Goal: Navigation & Orientation: Go to known website

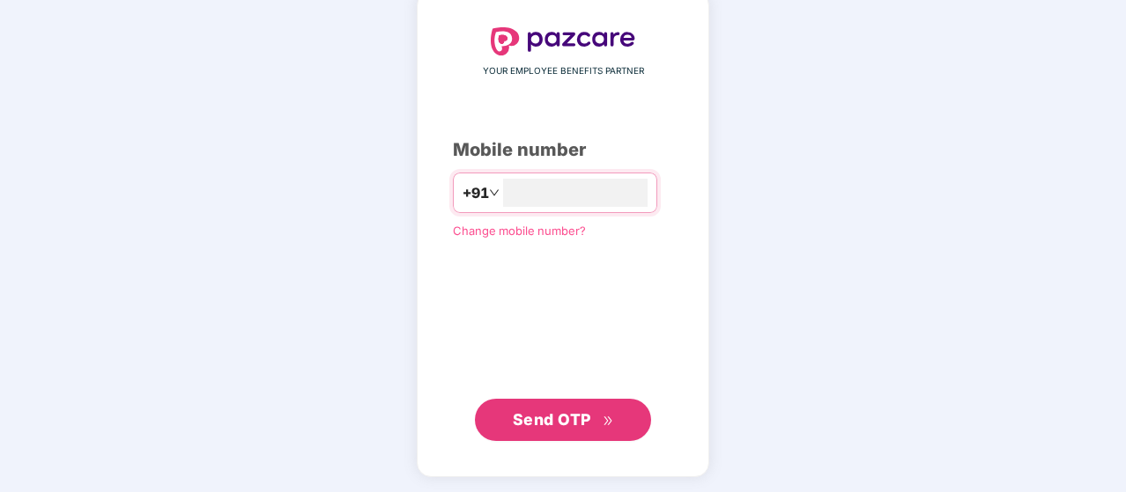
type input "**********"
click at [565, 410] on span "Send OTP" at bounding box center [552, 419] width 78 height 18
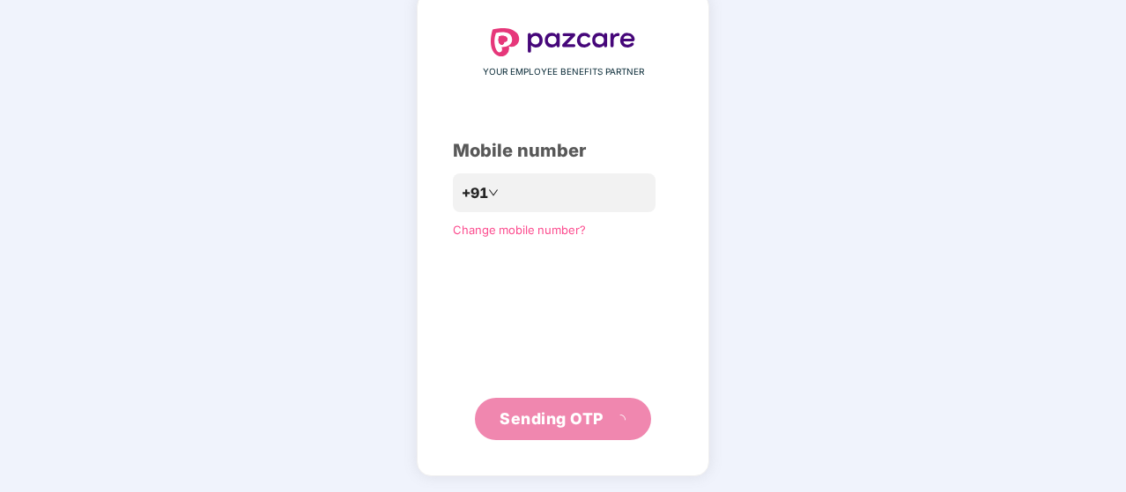
scroll to position [81, 0]
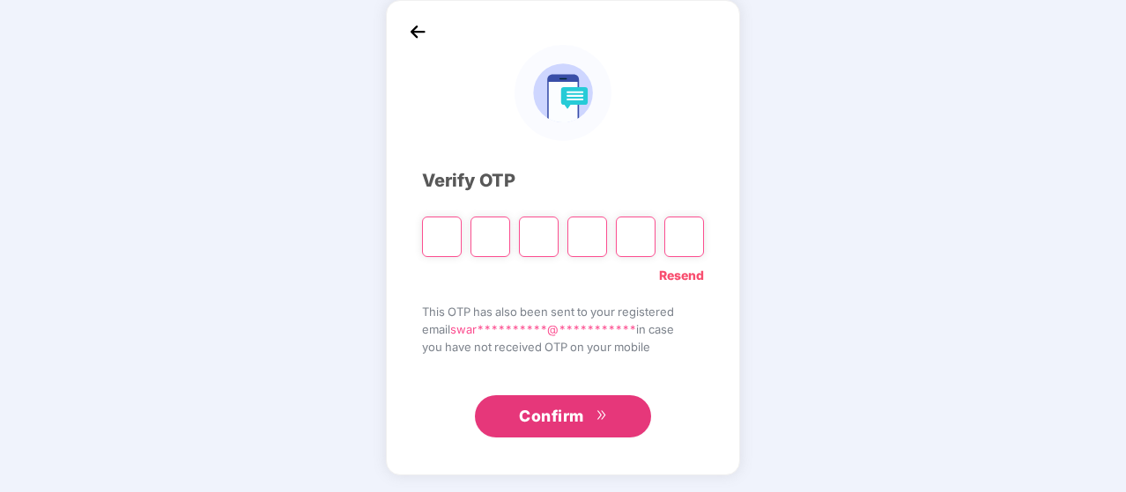
type input "*"
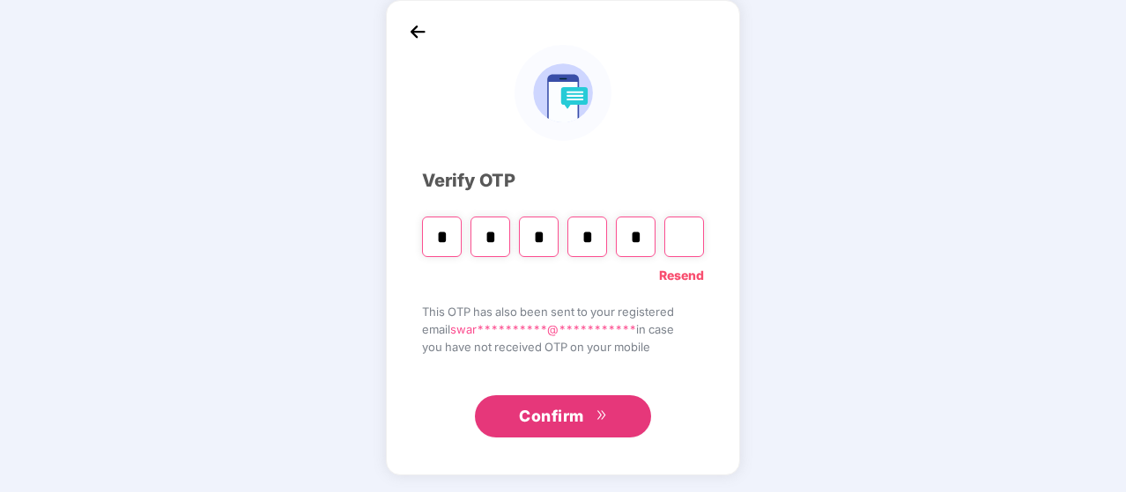
type input "*"
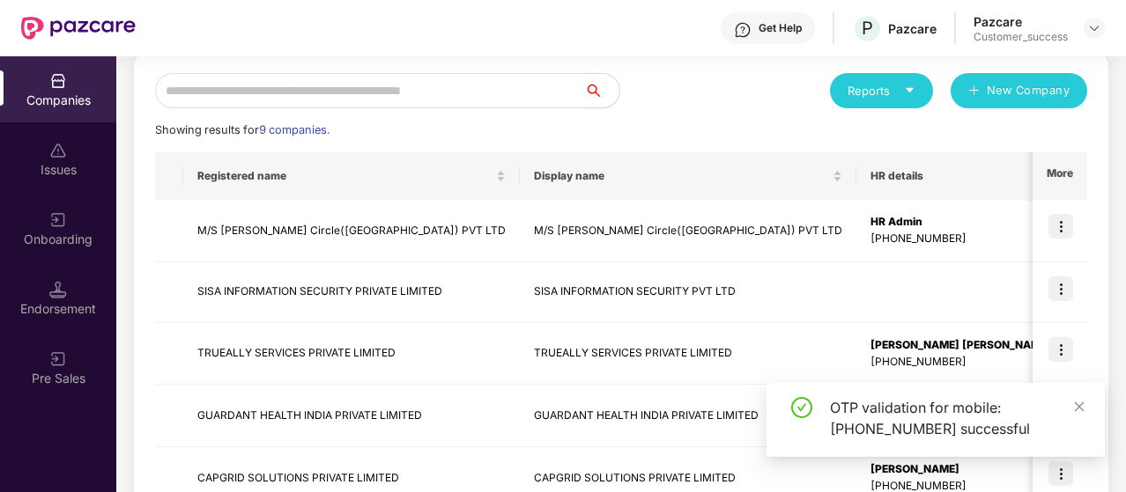
scroll to position [196, 0]
